Goal: Check status: Check status

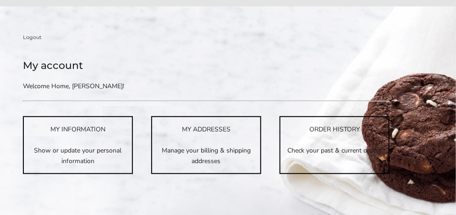
scroll to position [137, 0]
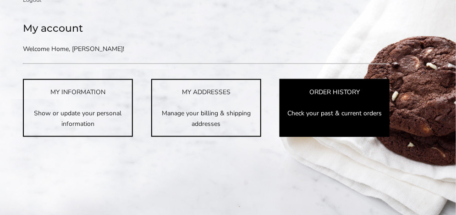
click at [357, 110] on p "Check your past & current orders" at bounding box center [335, 113] width 108 height 11
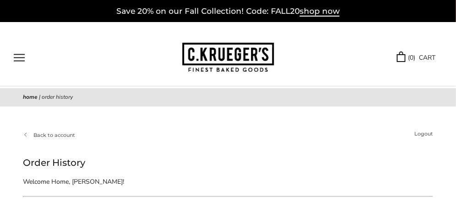
scroll to position [183, 0]
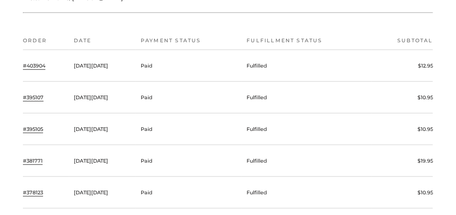
click at [40, 65] on link "#403904" at bounding box center [34, 65] width 22 height 8
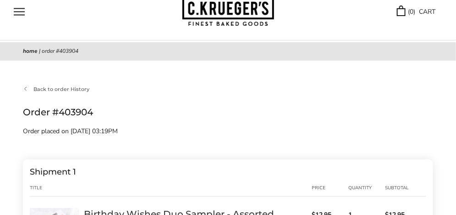
scroll to position [229, 0]
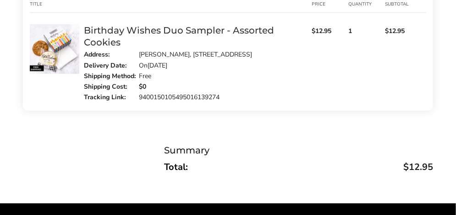
click at [184, 101] on link "9400150105495016139274" at bounding box center [179, 97] width 81 height 9
